Goal: Task Accomplishment & Management: Complete application form

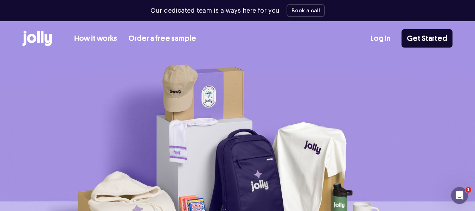
click at [388, 41] on link "Log In" at bounding box center [381, 39] width 20 height 12
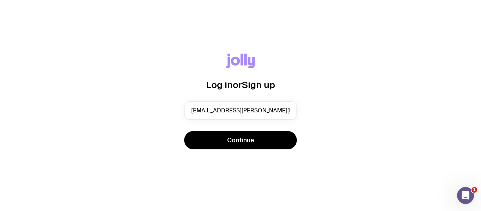
type input "[EMAIL_ADDRESS][PERSON_NAME][PERSON_NAME][DOMAIN_NAME]"
click at [184, 131] on button "Continue" at bounding box center [240, 140] width 113 height 18
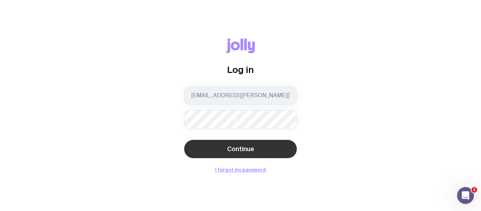
click at [234, 148] on span "Continue" at bounding box center [240, 149] width 27 height 8
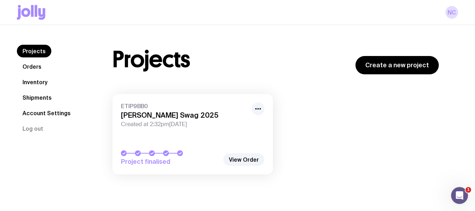
click at [51, 100] on link "Shipments" at bounding box center [37, 97] width 40 height 13
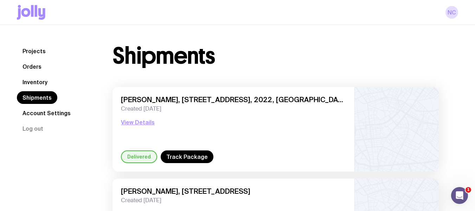
click at [38, 80] on link "Inventory" at bounding box center [35, 82] width 36 height 13
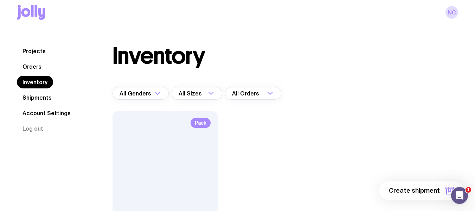
scroll to position [94, 0]
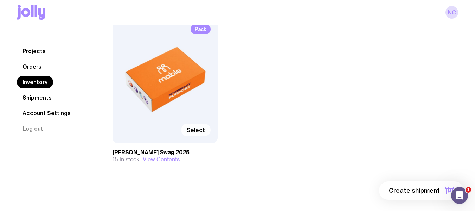
click at [198, 129] on span "Select" at bounding box center [196, 129] width 18 height 7
click at [0, 0] on input "Select" at bounding box center [0, 0] width 0 height 0
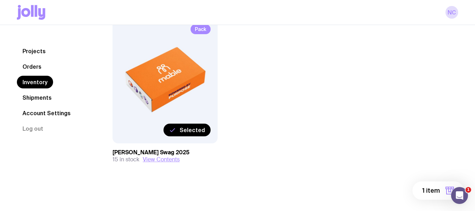
click at [193, 133] on label "Selected" at bounding box center [187, 129] width 47 height 13
click at [0, 0] on input "Selected" at bounding box center [0, 0] width 0 height 0
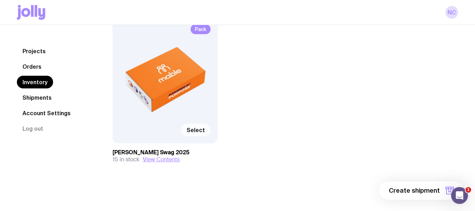
click at [193, 133] on label "Select" at bounding box center [196, 129] width 30 height 13
click at [0, 0] on input "Select" at bounding box center [0, 0] width 0 height 0
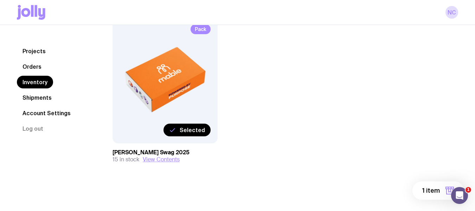
click at [433, 191] on span "1 item" at bounding box center [432, 190] width 18 height 8
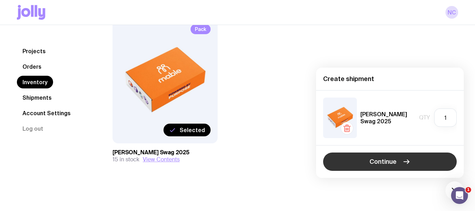
click at [410, 167] on button "Continue" at bounding box center [390, 161] width 134 height 18
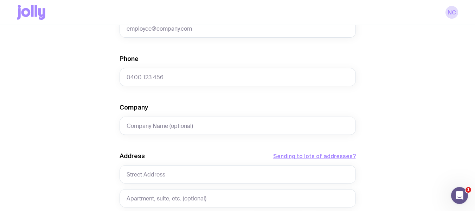
scroll to position [219, 0]
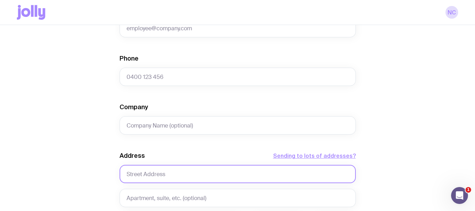
click at [149, 172] on input "text" at bounding box center [238, 174] width 236 height 18
paste input "[STREET_ADDRESS]"
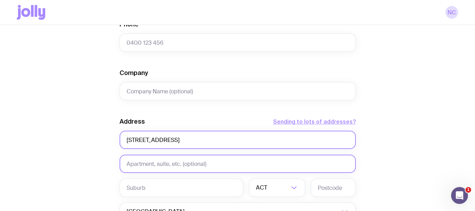
scroll to position [275, 0]
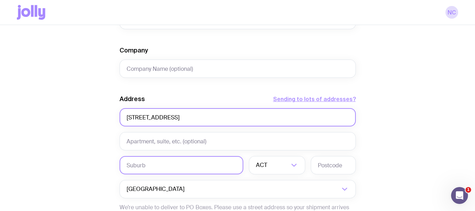
type input "[STREET_ADDRESS]"
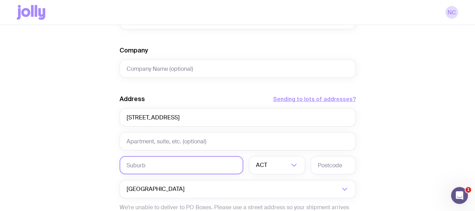
click at [140, 165] on input "text" at bounding box center [182, 165] width 124 height 18
type input "Pararamatta"
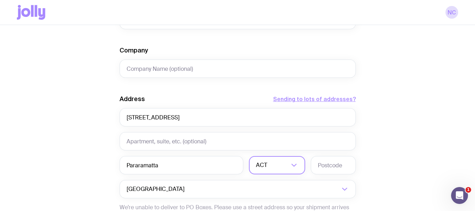
click at [272, 170] on input "Search for option" at bounding box center [279, 165] width 20 height 18
click at [267, 195] on li "[GEOGRAPHIC_DATA]" at bounding box center [277, 201] width 56 height 15
click at [328, 161] on input "text" at bounding box center [333, 165] width 45 height 18
type input "2150"
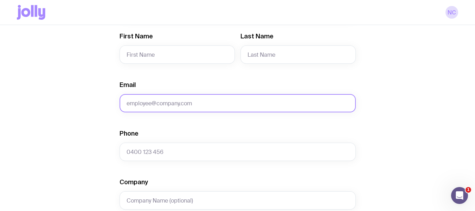
scroll to position [144, 0]
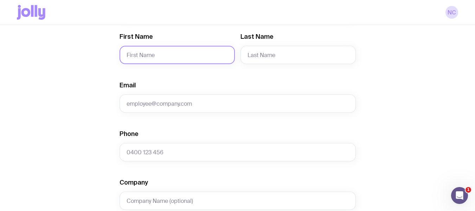
click at [153, 57] on input "First Name" at bounding box center [177, 55] width 115 height 18
paste input "[PERSON_NAME]"
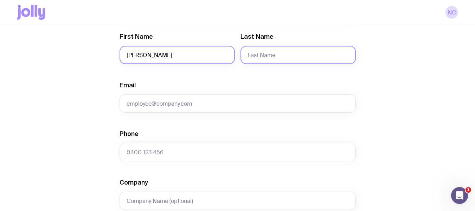
type input "[PERSON_NAME]"
click at [270, 52] on input "Last Name" at bounding box center [298, 55] width 115 height 18
paste input "[PERSON_NAME]"
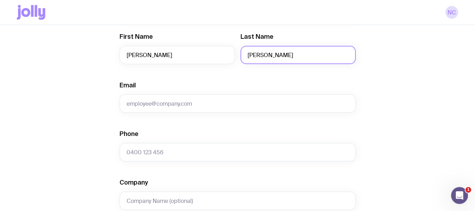
click at [250, 58] on input "[PERSON_NAME]" at bounding box center [298, 55] width 115 height 18
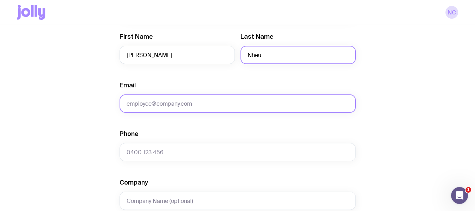
type input "Nheu"
click at [167, 100] on input "Email" at bounding box center [238, 103] width 236 height 18
paste input "[EMAIL_ADDRESS][DOMAIN_NAME]"
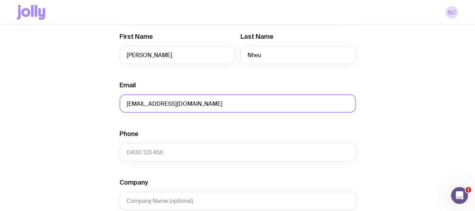
type input "[EMAIL_ADDRESS][DOMAIN_NAME]"
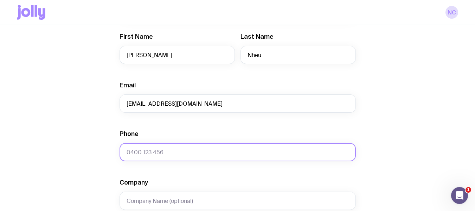
click at [178, 155] on input "Phone" at bounding box center [238, 152] width 236 height 18
paste input "0414 432 141"
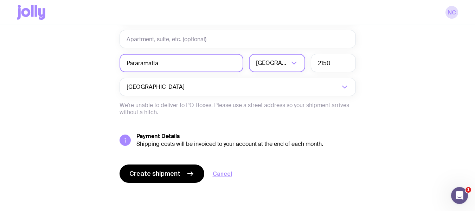
scroll to position [284, 0]
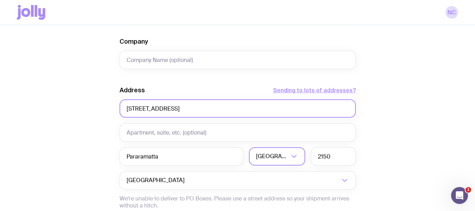
type input "0414 432 141"
click at [172, 108] on input "[STREET_ADDRESS]" at bounding box center [238, 108] width 236 height 18
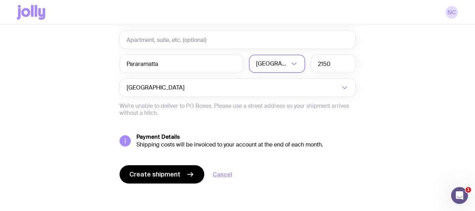
scroll to position [377, 0]
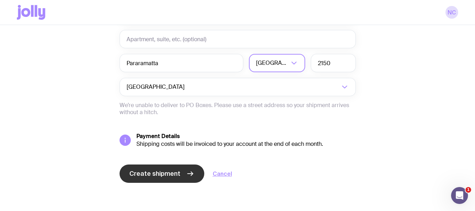
click at [154, 175] on span "Create shipment" at bounding box center [154, 173] width 51 height 8
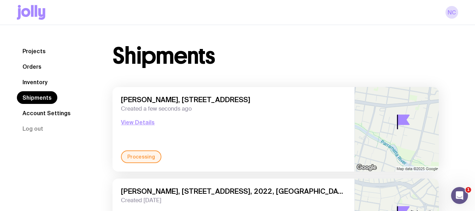
click at [30, 95] on link "Shipments" at bounding box center [37, 97] width 40 height 13
click at [30, 84] on link "Inventory" at bounding box center [35, 82] width 36 height 13
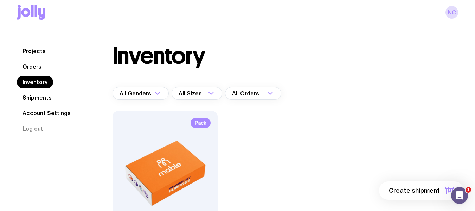
scroll to position [94, 0]
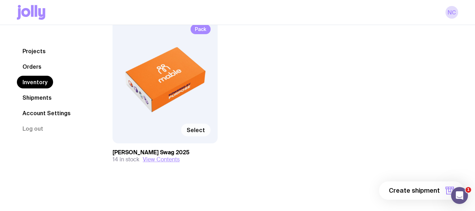
click at [210, 131] on label "Select" at bounding box center [196, 129] width 30 height 13
click at [0, 0] on input "Select" at bounding box center [0, 0] width 0 height 0
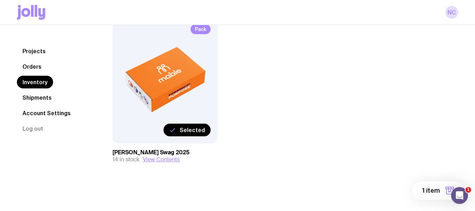
click at [440, 194] on span "1 item" at bounding box center [432, 190] width 18 height 8
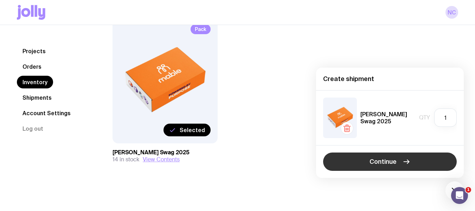
click at [383, 157] on button "Continue" at bounding box center [390, 161] width 134 height 18
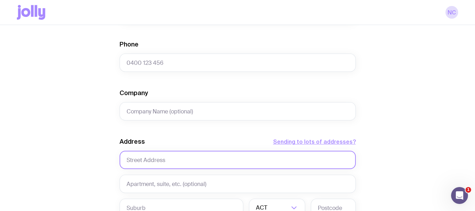
click at [170, 160] on input "text" at bounding box center [238, 160] width 236 height 18
paste input "[STREET_ADDRESS]"
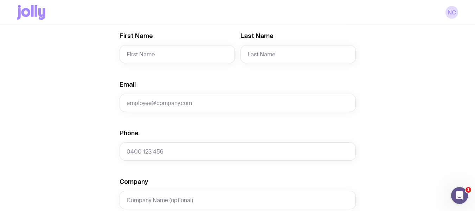
scroll to position [143, 0]
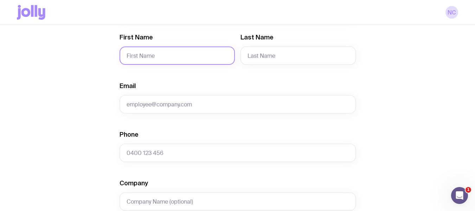
type input "[STREET_ADDRESS]"
click at [148, 48] on input "First Name" at bounding box center [177, 55] width 115 height 18
type input "[PERSON_NAME]"
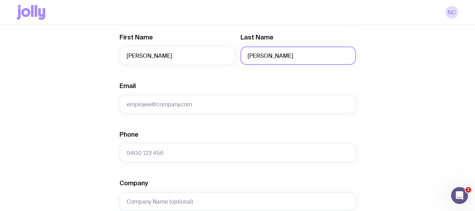
type input "[PERSON_NAME]"
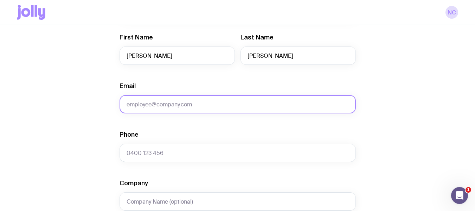
click at [169, 107] on input "Email" at bounding box center [238, 104] width 236 height 18
paste input "[EMAIL_ADDRESS][DOMAIN_NAME]"
type input "[EMAIL_ADDRESS][DOMAIN_NAME]"
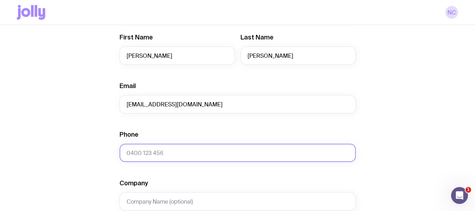
click at [165, 145] on input "Phone" at bounding box center [238, 153] width 236 height 18
paste input "0418 761 398"
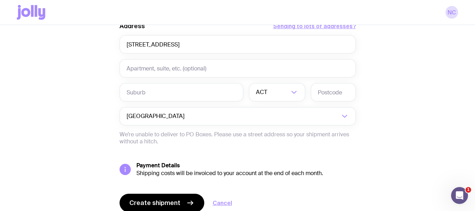
scroll to position [352, 0]
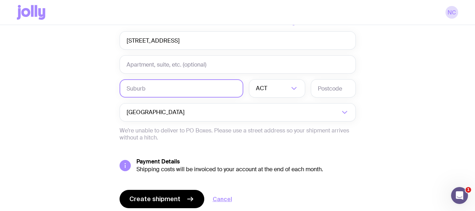
type input "0418 761 398"
click at [159, 85] on input "text" at bounding box center [182, 88] width 124 height 18
type input "Guildford"
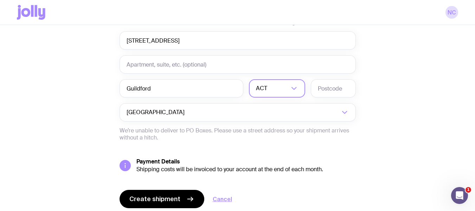
click at [277, 89] on input "Search for option" at bounding box center [279, 88] width 20 height 18
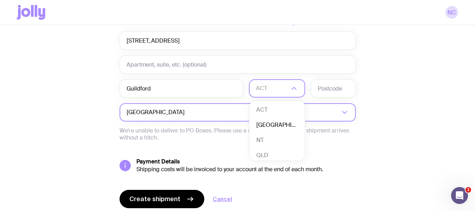
click at [277, 125] on li "[GEOGRAPHIC_DATA]" at bounding box center [277, 125] width 56 height 15
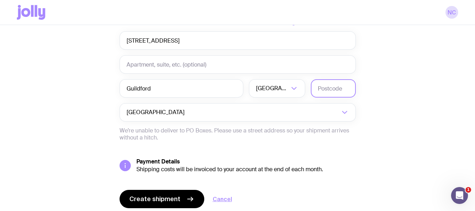
click at [341, 92] on input "text" at bounding box center [333, 88] width 45 height 18
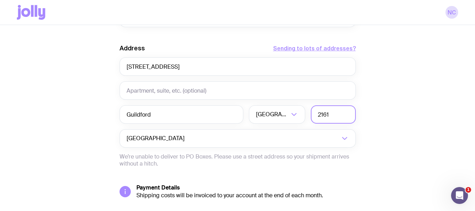
scroll to position [377, 0]
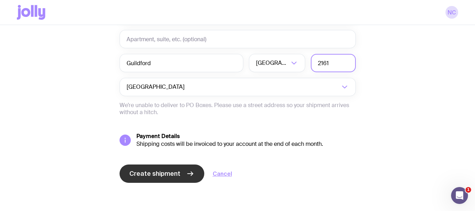
type input "2161"
click at [162, 177] on span "Create shipment" at bounding box center [154, 173] width 51 height 8
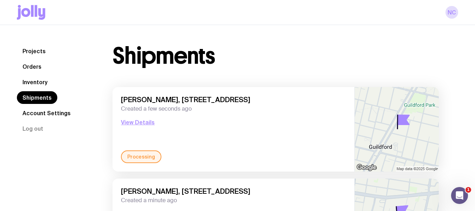
click at [45, 84] on link "Inventory" at bounding box center [35, 82] width 36 height 13
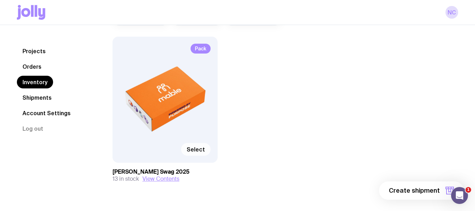
scroll to position [75, 0]
click at [206, 146] on label "Select" at bounding box center [196, 148] width 30 height 13
click at [0, 0] on input "Select" at bounding box center [0, 0] width 0 height 0
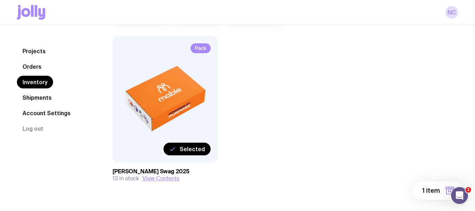
click at [432, 194] on span "1 item" at bounding box center [432, 190] width 18 height 8
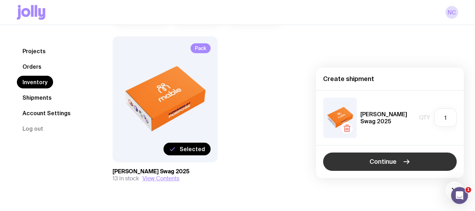
click at [391, 159] on span "Continue" at bounding box center [383, 161] width 27 height 8
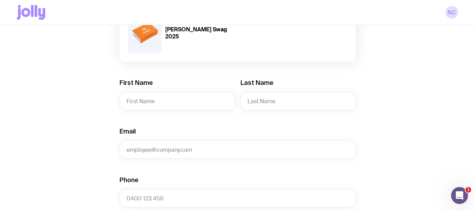
scroll to position [99, 0]
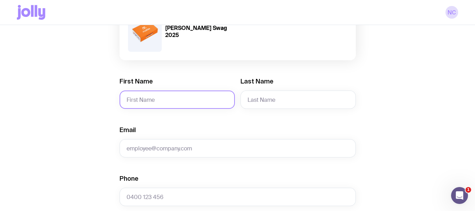
click at [180, 99] on input "First Name" at bounding box center [177, 99] width 115 height 18
type input "Olena"
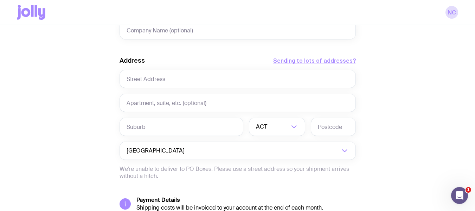
scroll to position [316, 0]
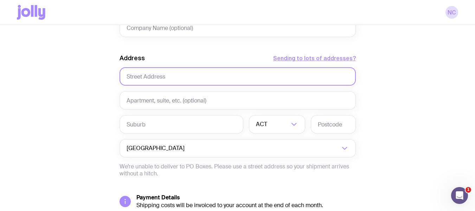
type input "[PERSON_NAME]"
click at [162, 78] on input "text" at bounding box center [238, 76] width 236 height 18
paste input "[STREET_ADDRESS]"
type input "[STREET_ADDRESS]"
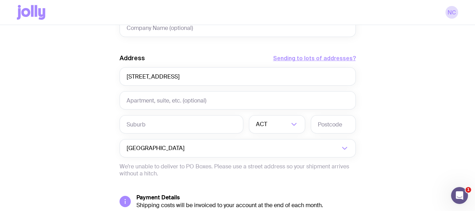
click at [154, 114] on div "Address Sending to lots of addresses? [STREET_ADDRESS] Loading... Australia Loa…" at bounding box center [238, 115] width 236 height 123
click at [151, 126] on input "text" at bounding box center [182, 124] width 124 height 18
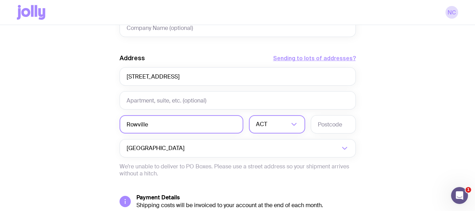
type input "Rowville"
click at [280, 130] on input "Search for option" at bounding box center [279, 124] width 20 height 18
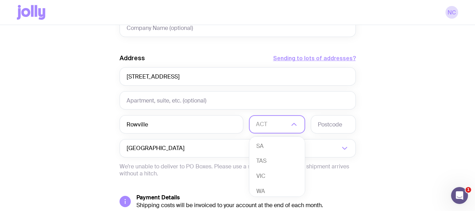
scroll to position [62, 0]
click at [266, 173] on li "VIC" at bounding box center [277, 174] width 56 height 15
click at [319, 124] on input "text" at bounding box center [333, 124] width 45 height 18
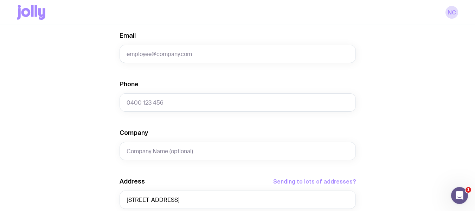
scroll to position [193, 0]
type input "3178"
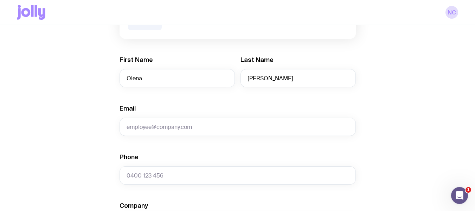
scroll to position [115, 0]
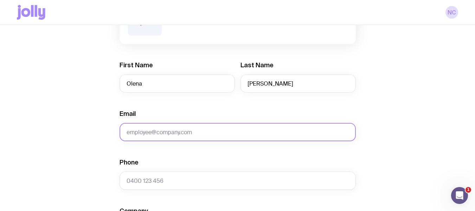
click at [186, 135] on input "Email" at bounding box center [238, 132] width 236 height 18
paste input "[EMAIL_ADDRESS][PERSON_NAME][DOMAIN_NAME]"
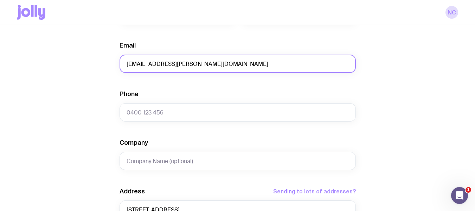
scroll to position [116, 0]
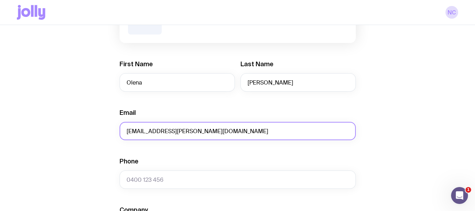
type input "[EMAIL_ADDRESS][PERSON_NAME][DOMAIN_NAME]"
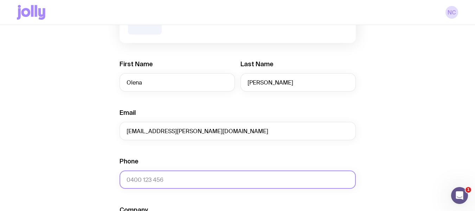
click at [173, 175] on input "Phone" at bounding box center [238, 179] width 236 height 18
paste input "0490 258 087"
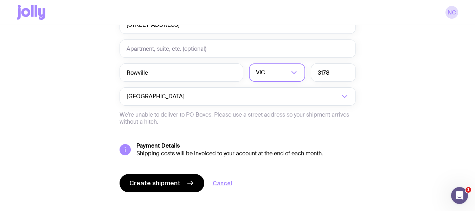
scroll to position [377, 0]
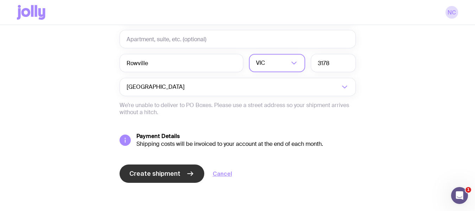
type input "0490 258 087"
click at [156, 173] on span "Create shipment" at bounding box center [154, 173] width 51 height 8
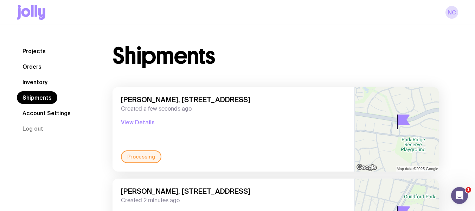
click at [43, 80] on link "Inventory" at bounding box center [35, 82] width 36 height 13
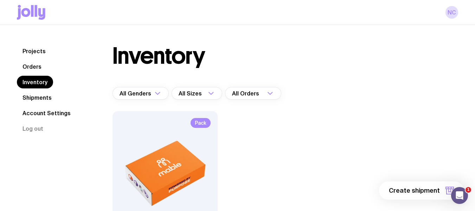
scroll to position [94, 0]
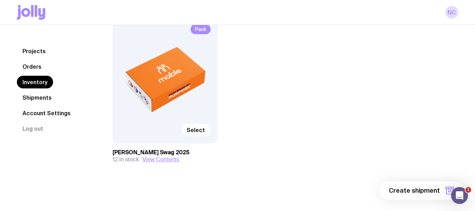
click at [199, 128] on span "Select" at bounding box center [196, 129] width 18 height 7
click at [0, 0] on input "Select" at bounding box center [0, 0] width 0 height 0
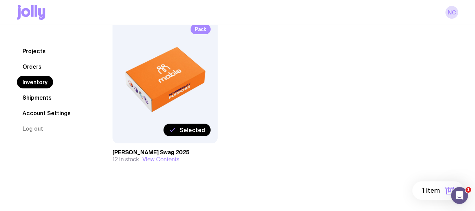
click at [432, 189] on span "1 item" at bounding box center [432, 190] width 18 height 8
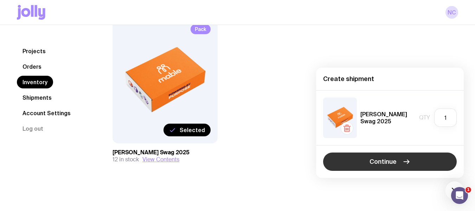
click at [374, 169] on button "Continue" at bounding box center [390, 161] width 134 height 18
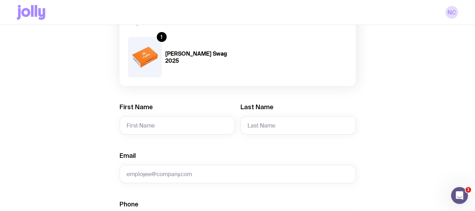
scroll to position [74, 0]
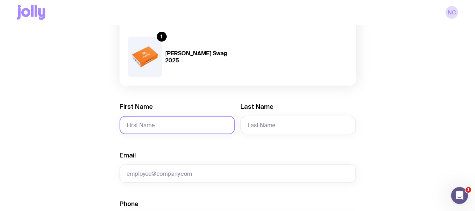
click at [189, 120] on input "First Name" at bounding box center [177, 125] width 115 height 18
paste input "[PERSON_NAME]"
click at [167, 121] on input "[PERSON_NAME]" at bounding box center [177, 125] width 115 height 18
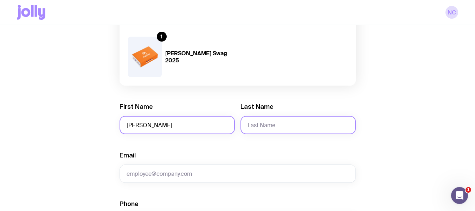
type input "[PERSON_NAME]"
click at [290, 126] on input "Last Name" at bounding box center [298, 125] width 115 height 18
paste input "[PERSON_NAME]"
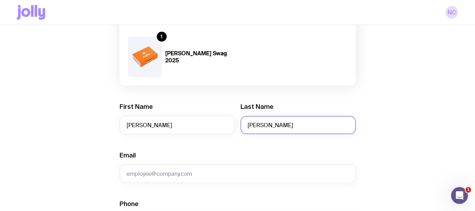
click at [261, 124] on input "[PERSON_NAME]" at bounding box center [298, 125] width 115 height 18
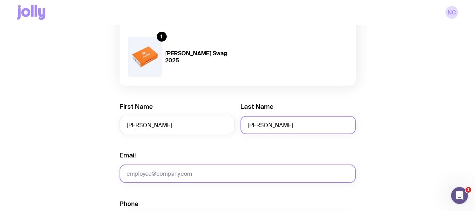
type input "[PERSON_NAME]"
click at [189, 172] on input "Email" at bounding box center [238, 173] width 236 height 18
paste input "[EMAIL_ADDRESS][DOMAIN_NAME]"
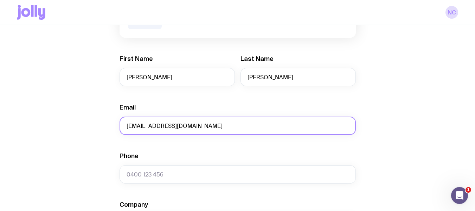
scroll to position [122, 0]
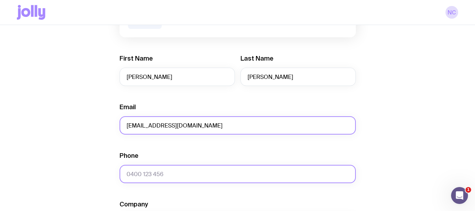
type input "[EMAIL_ADDRESS][DOMAIN_NAME]"
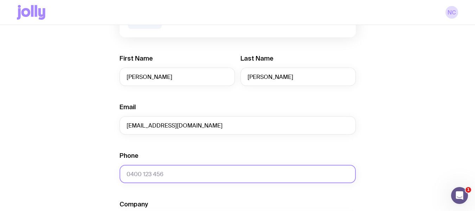
click at [179, 171] on input "Phone" at bounding box center [238, 174] width 236 height 18
paste input "0410 821 299"
type input "0410 821 299"
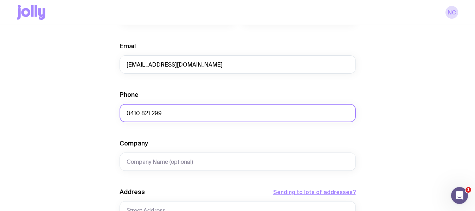
scroll to position [184, 0]
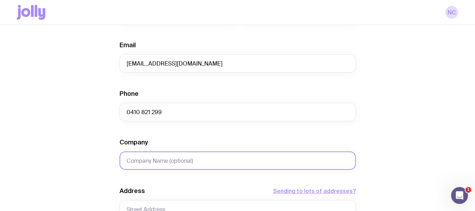
click at [154, 165] on input "Company" at bounding box center [238, 160] width 236 height 18
paste input "[STREET_ADDRESS]"
click at [154, 165] on input "[STREET_ADDRESS]" at bounding box center [238, 160] width 236 height 18
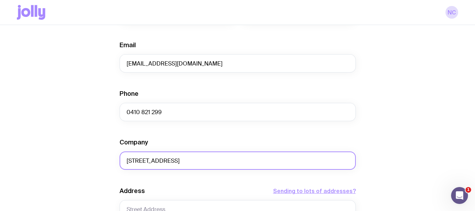
click at [154, 165] on input "[STREET_ADDRESS]" at bounding box center [238, 160] width 236 height 18
type input "="
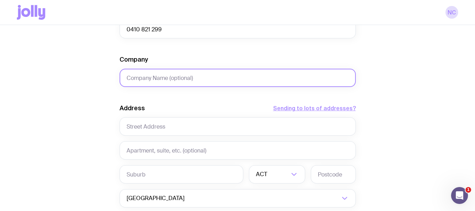
scroll to position [267, 0]
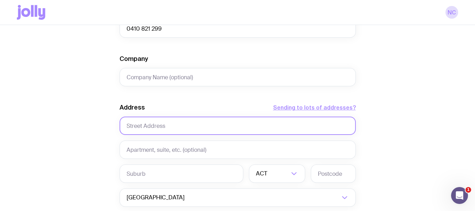
click at [160, 120] on input "text" at bounding box center [238, 125] width 236 height 18
paste input "[STREET_ADDRESS]"
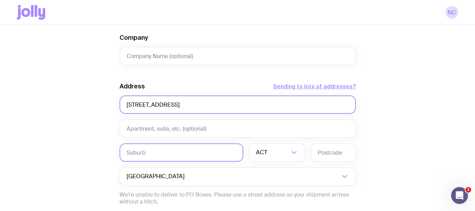
type input "[STREET_ADDRESS]"
click at [151, 149] on input "text" at bounding box center [182, 152] width 124 height 18
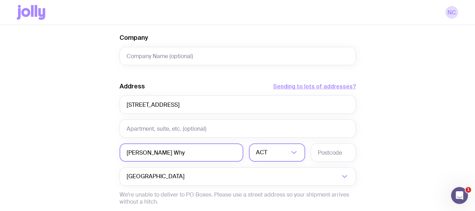
type input "[PERSON_NAME] Why"
click at [274, 156] on input "Search for option" at bounding box center [272, 152] width 33 height 18
click at [264, 191] on li "[GEOGRAPHIC_DATA]" at bounding box center [277, 189] width 56 height 15
click at [333, 160] on input "text" at bounding box center [333, 152] width 45 height 18
click at [333, 156] on input "text" at bounding box center [333, 152] width 45 height 18
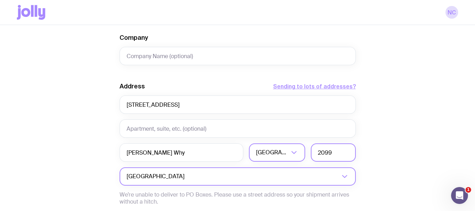
type input "2099"
click at [144, 176] on div "[GEOGRAPHIC_DATA]" at bounding box center [230, 176] width 221 height 18
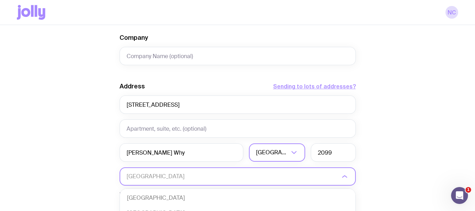
scroll to position [152, 0]
click at [414, 102] on div "Create shipment Shipment details 1 [PERSON_NAME] Swag 2025 First Name [PERSON_N…" at bounding box center [238, 32] width 442 height 535
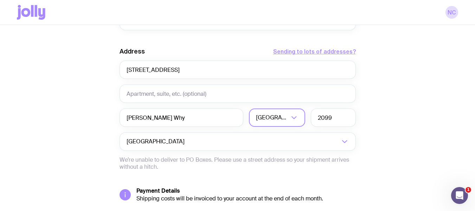
scroll to position [377, 0]
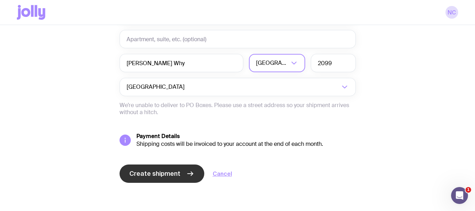
click at [168, 172] on span "Create shipment" at bounding box center [154, 173] width 51 height 8
